Goal: Check status

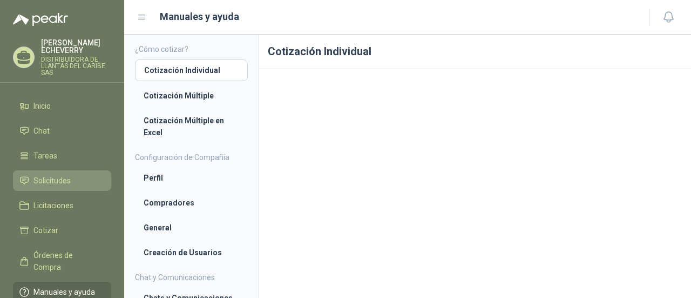
click at [53, 186] on span "Solicitudes" at bounding box center [51, 180] width 37 height 12
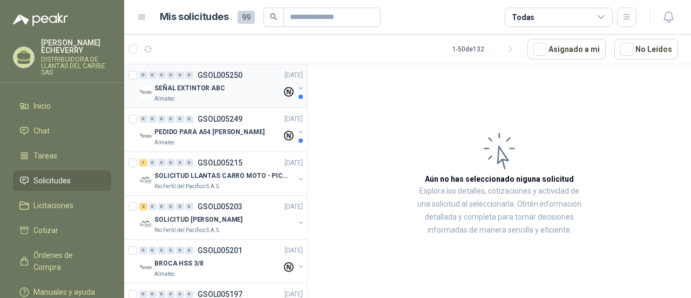
click at [231, 86] on div "SEÑAL EXTINTOR ABC" at bounding box center [217, 88] width 127 height 13
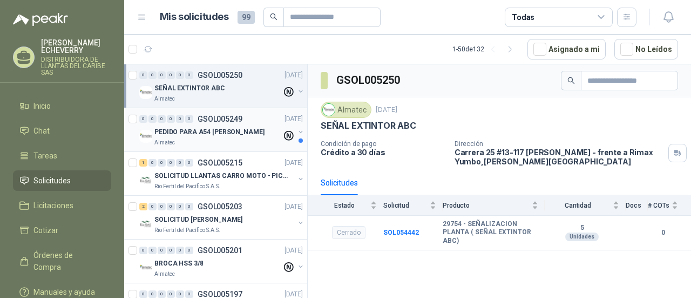
click at [230, 128] on p "PEDIDO PARA A54 [PERSON_NAME]" at bounding box center [209, 132] width 110 height 10
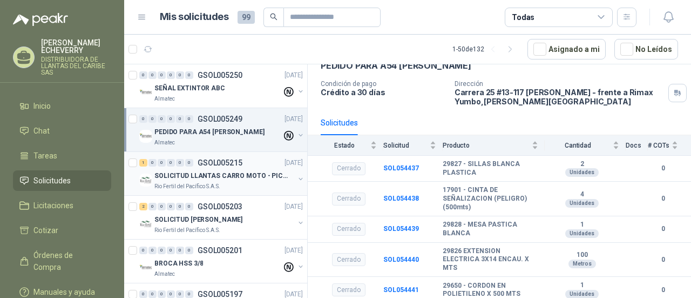
click at [226, 188] on div "Rio Fertil del Pacífico S.A.S." at bounding box center [224, 186] width 140 height 9
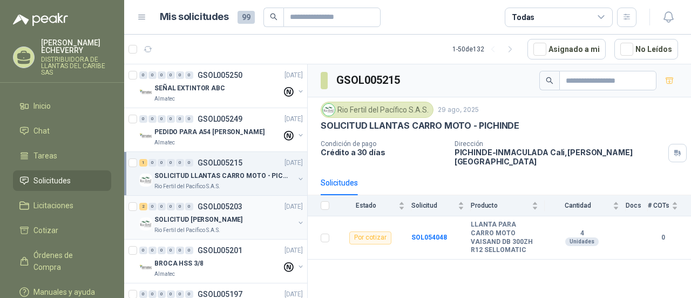
click at [227, 226] on div "Rio Fertil del Pacífico S.A.S." at bounding box center [224, 230] width 140 height 9
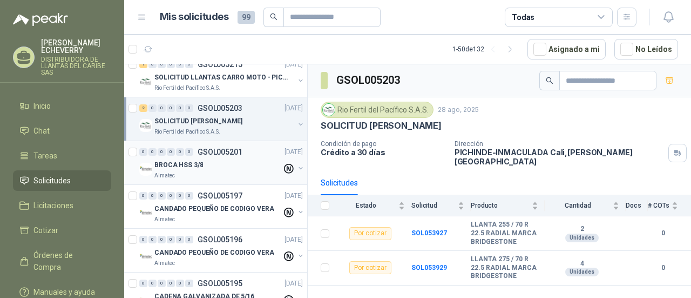
scroll to position [108, 0]
